Goal: Transaction & Acquisition: Purchase product/service

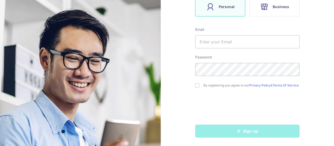
scroll to position [98, 0]
click at [271, 36] on input "text" at bounding box center [247, 41] width 104 height 13
type input "[EMAIL_ADDRESS][DOMAIN_NAME]"
click at [196, 84] on input "checkbox" at bounding box center [197, 85] width 4 height 4
checkbox input "true"
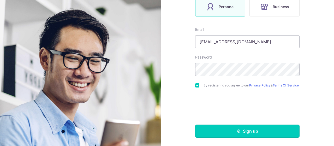
click at [218, 128] on button "Sign up" at bounding box center [247, 130] width 104 height 13
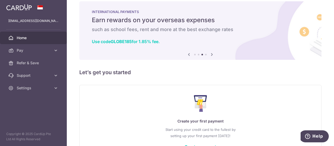
scroll to position [44, 0]
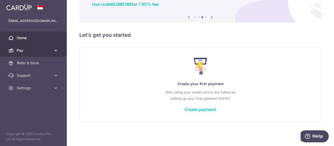
click at [55, 50] on icon at bounding box center [55, 50] width 5 height 5
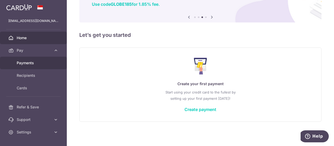
click at [46, 59] on link "Payments" at bounding box center [33, 63] width 67 height 13
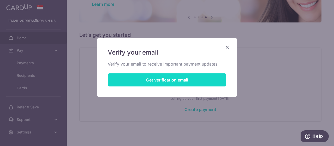
click at [177, 76] on button "Get verification email" at bounding box center [167, 79] width 118 height 13
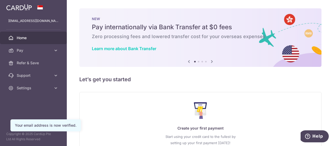
scroll to position [44, 0]
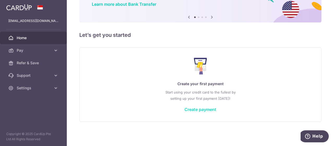
click at [210, 110] on link "Create payment" at bounding box center [200, 109] width 32 height 5
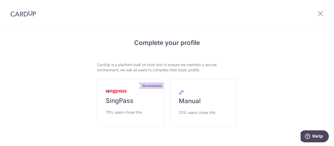
scroll to position [19, 0]
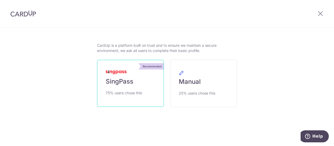
click at [130, 82] on span "SingPass" at bounding box center [120, 81] width 28 height 8
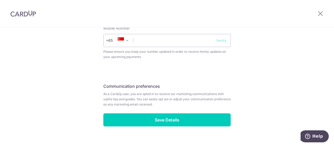
scroll to position [232, 0]
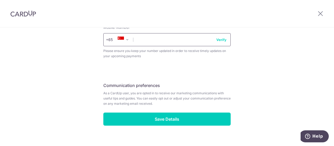
click at [167, 42] on input "text" at bounding box center [166, 39] width 127 height 13
type input "93638183"
select select "65"
click at [222, 38] on button "Verify" at bounding box center [221, 39] width 10 height 5
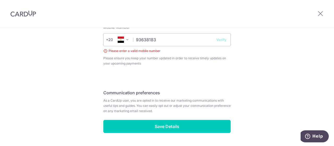
click at [123, 42] on span "+20" at bounding box center [119, 40] width 22 height 6
click at [110, 39] on span "+20" at bounding box center [113, 40] width 14 height 6
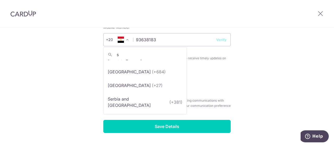
scroll to position [0, 0]
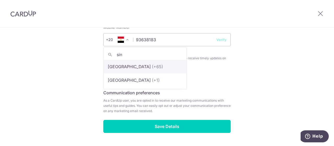
type input "sin"
select select "199"
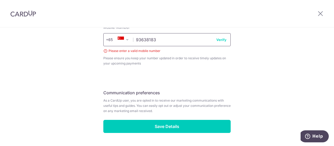
click at [216, 44] on input "93638183" at bounding box center [166, 39] width 127 height 13
click at [219, 40] on button "Verify" at bounding box center [221, 39] width 10 height 5
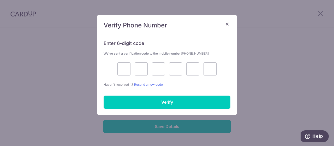
click at [259, 49] on div "× Verify Phone Number Enter 6-digit code We’ve sent a verification code to the …" at bounding box center [167, 73] width 334 height 146
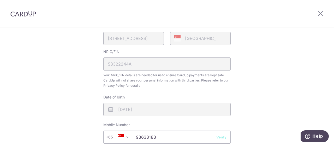
scroll to position [248, 0]
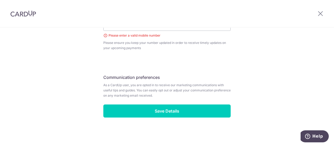
click at [204, 91] on span "As a CardUp user, you are opted in to receive our marketing communications with…" at bounding box center [166, 90] width 127 height 16
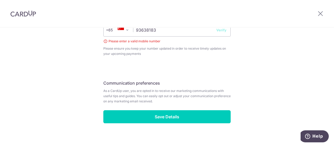
scroll to position [245, 0]
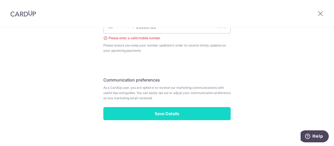
click at [186, 115] on input "Save Details" at bounding box center [166, 113] width 127 height 13
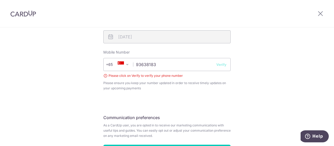
scroll to position [205, 0]
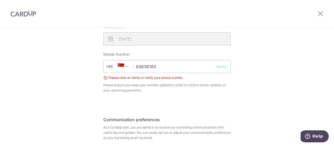
click at [222, 64] on button "Verify" at bounding box center [221, 66] width 10 height 5
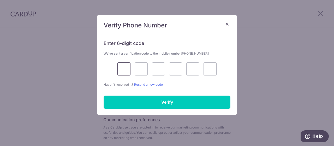
click at [129, 69] on input "text" at bounding box center [123, 68] width 13 height 13
type input "8"
type input "5"
type input "3"
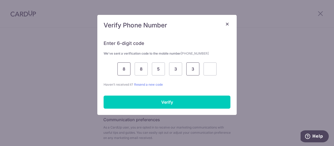
type input "3"
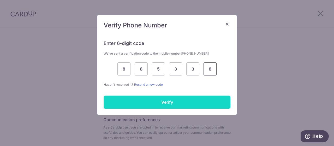
type input "8"
click at [119, 102] on input "Verify" at bounding box center [167, 102] width 127 height 13
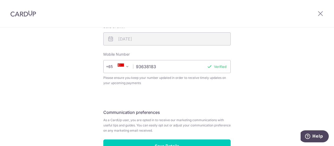
scroll to position [240, 0]
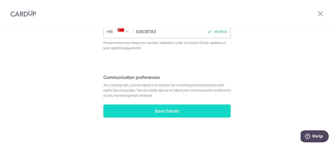
click at [199, 111] on input "Save Details" at bounding box center [166, 110] width 127 height 13
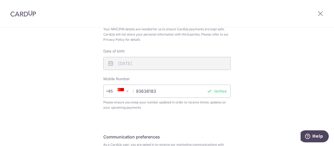
scroll to position [181, 0]
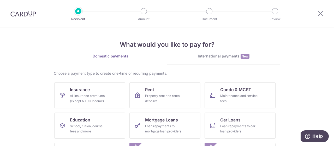
click at [233, 58] on div "International payments New" at bounding box center [223, 55] width 113 height 5
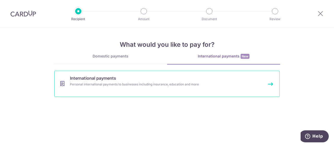
click at [244, 76] on link "International payments Personal international payments to businesses including …" at bounding box center [166, 84] width 225 height 26
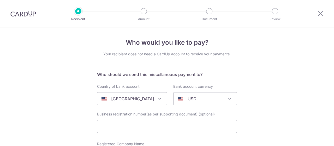
select select
click at [319, 13] on icon at bounding box center [320, 13] width 6 height 7
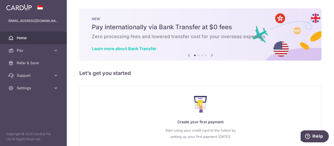
scroll to position [38, 0]
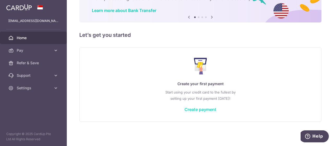
click at [199, 109] on link "Create payment" at bounding box center [200, 109] width 32 height 5
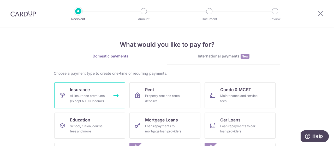
click at [101, 96] on div "All insurance premiums (except NTUC Income)" at bounding box center [89, 98] width 38 height 10
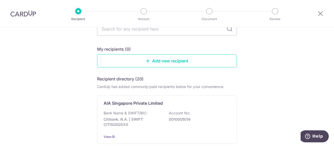
scroll to position [41, 0]
click at [153, 31] on input "text" at bounding box center [167, 28] width 140 height 13
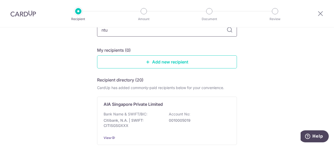
type input "ntuc"
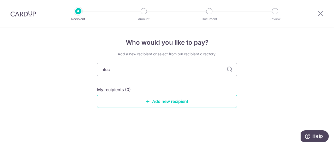
scroll to position [0, 0]
click at [231, 71] on icon at bounding box center [230, 69] width 6 height 6
click at [230, 70] on icon at bounding box center [230, 69] width 6 height 6
click at [153, 67] on input "ntuc" at bounding box center [167, 69] width 140 height 13
click at [160, 68] on input "ntuc" at bounding box center [167, 69] width 140 height 13
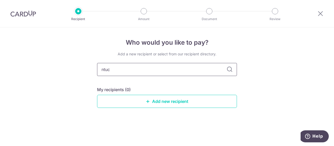
drag, startPoint x: 125, startPoint y: 62, endPoint x: 92, endPoint y: 62, distance: 33.1
click at [92, 62] on div "Who would you like to pay? Add a new recipient or select from our recipient dir…" at bounding box center [167, 86] width 334 height 118
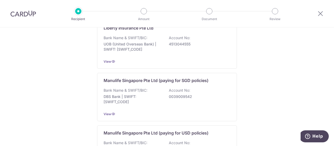
scroll to position [564, 0]
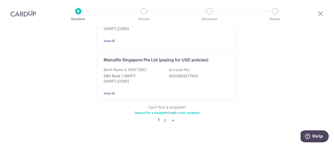
click at [171, 118] on icon "pager" at bounding box center [173, 120] width 4 height 4
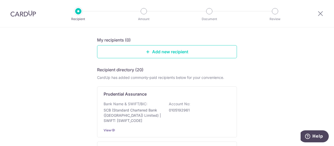
scroll to position [0, 0]
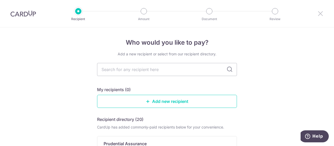
click at [319, 14] on icon at bounding box center [320, 13] width 6 height 7
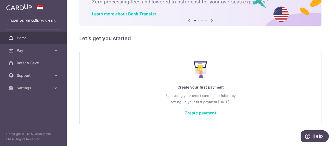
scroll to position [38, 0]
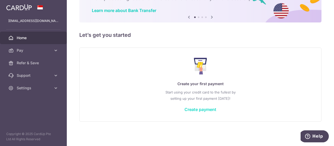
click at [203, 107] on link "Create payment" at bounding box center [200, 109] width 32 height 5
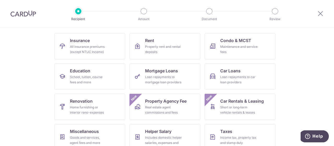
scroll to position [75, 0]
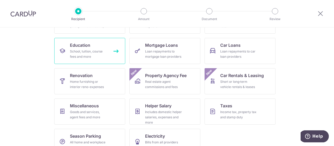
click at [84, 57] on div "School, tuition, course fees and more" at bounding box center [89, 54] width 38 height 10
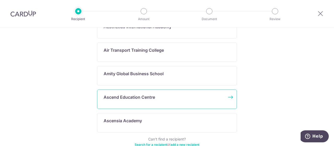
scroll to position [330, 0]
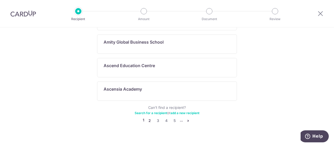
click at [148, 117] on link "2" at bounding box center [149, 120] width 6 height 6
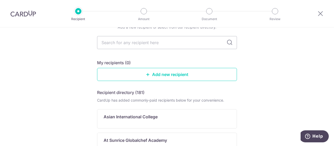
scroll to position [0, 0]
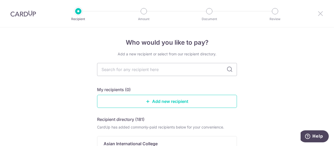
click at [319, 14] on icon at bounding box center [320, 13] width 6 height 7
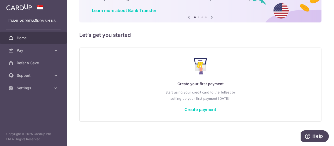
scroll to position [38, 0]
click at [207, 109] on link "Create payment" at bounding box center [200, 109] width 32 height 5
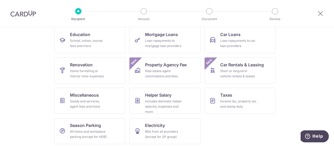
scroll to position [87, 0]
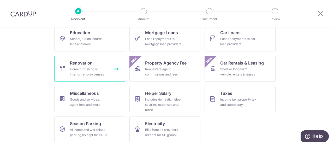
click at [78, 79] on link "Renovation Home furnishing or interior reno-expenses" at bounding box center [89, 69] width 71 height 26
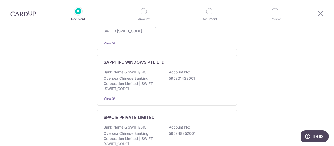
scroll to position [294, 0]
click at [321, 12] on icon at bounding box center [320, 13] width 6 height 7
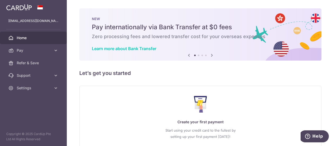
scroll to position [38, 0]
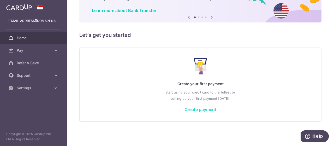
click at [196, 109] on link "Create payment" at bounding box center [200, 109] width 32 height 5
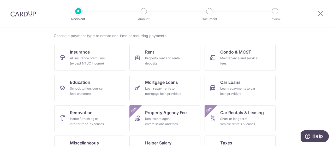
scroll to position [87, 0]
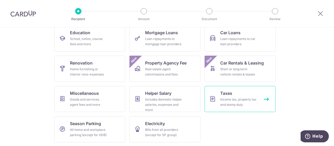
click at [240, 101] on div "Income tax, property tax and stamp duty" at bounding box center [239, 102] width 38 height 10
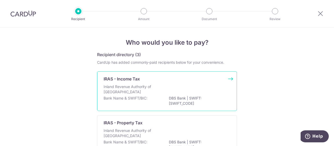
click at [218, 92] on div "Inland Revenue Authority of [GEOGRAPHIC_DATA]" at bounding box center [167, 89] width 127 height 11
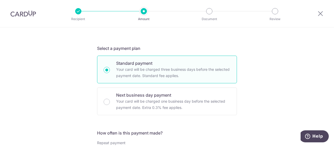
scroll to position [112, 0]
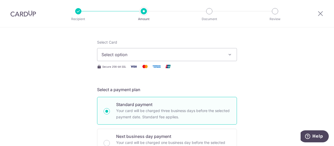
scroll to position [0, 0]
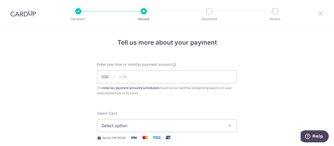
click at [320, 14] on icon at bounding box center [320, 13] width 6 height 7
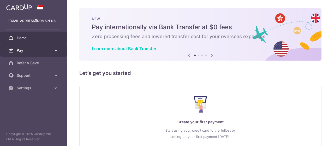
click at [57, 46] on link "Pay" at bounding box center [33, 50] width 67 height 13
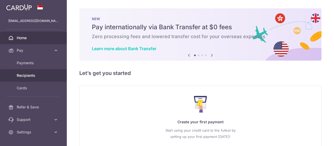
click at [31, 77] on span "Recipients" at bounding box center [34, 75] width 34 height 5
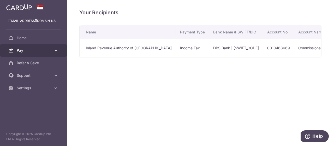
click at [36, 48] on span "Pay" at bounding box center [34, 50] width 34 height 5
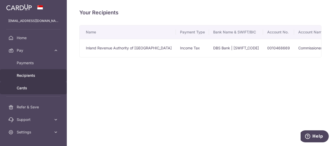
click at [25, 86] on span "Cards" at bounding box center [34, 87] width 34 height 5
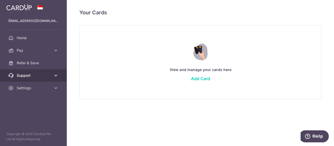
click at [34, 72] on link "Support" at bounding box center [33, 75] width 67 height 13
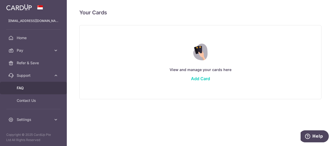
click at [33, 82] on link "FAQ" at bounding box center [33, 88] width 67 height 13
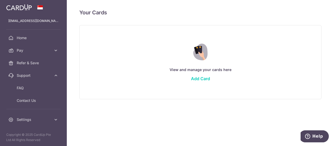
click at [20, 111] on ul "FAQ Contact Us" at bounding box center [33, 98] width 67 height 32
click at [19, 116] on link "Settings" at bounding box center [33, 119] width 67 height 13
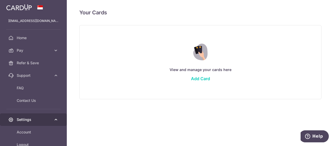
scroll to position [32, 0]
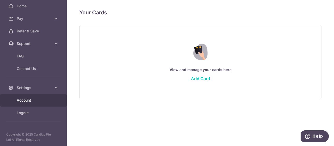
click at [24, 99] on span "Account" at bounding box center [34, 100] width 34 height 5
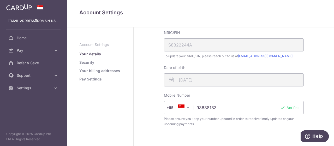
scroll to position [188, 0]
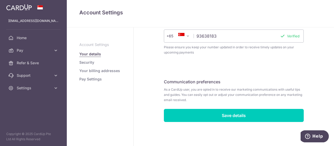
click at [88, 79] on link "Pay Settings" at bounding box center [90, 78] width 22 height 5
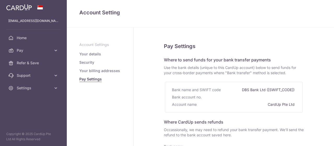
select select
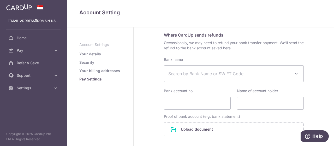
scroll to position [139, 0]
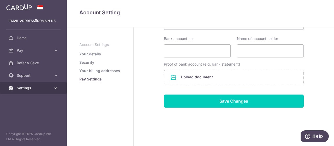
click at [20, 91] on link "Settings" at bounding box center [33, 88] width 67 height 13
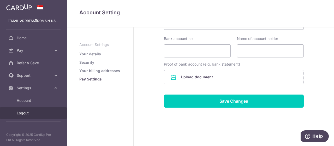
click at [25, 112] on span "Logout" at bounding box center [34, 112] width 34 height 5
